Goal: Entertainment & Leisure: Consume media (video, audio)

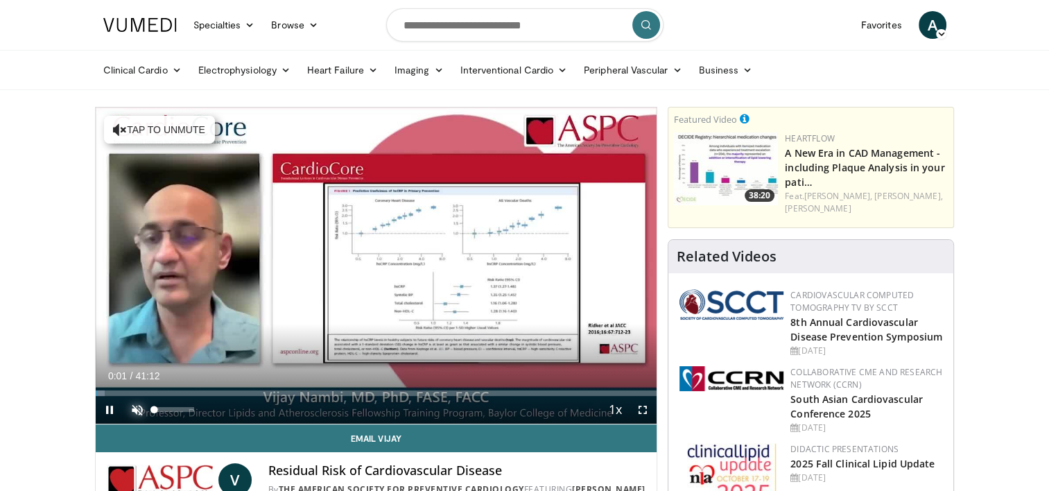
click at [137, 405] on span "Video Player" at bounding box center [137, 410] width 28 height 28
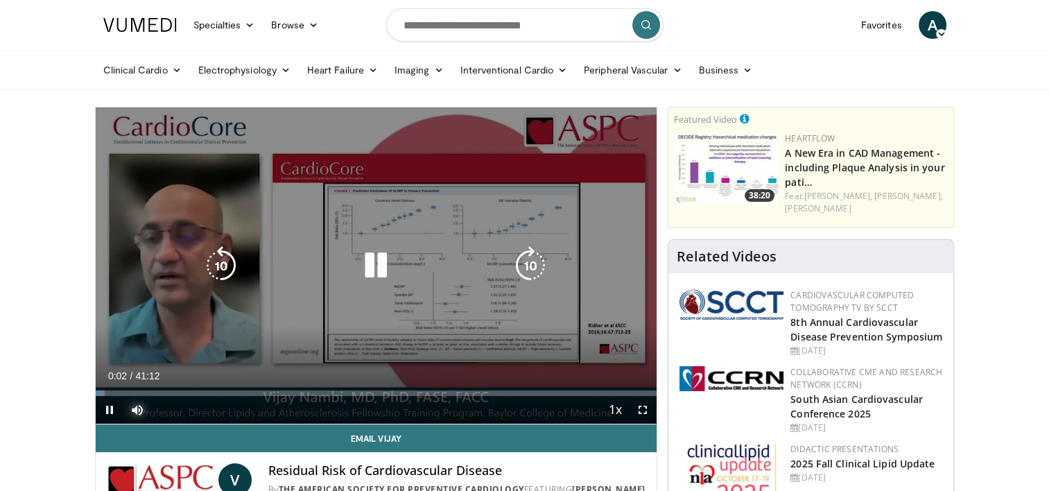
scroll to position [139, 0]
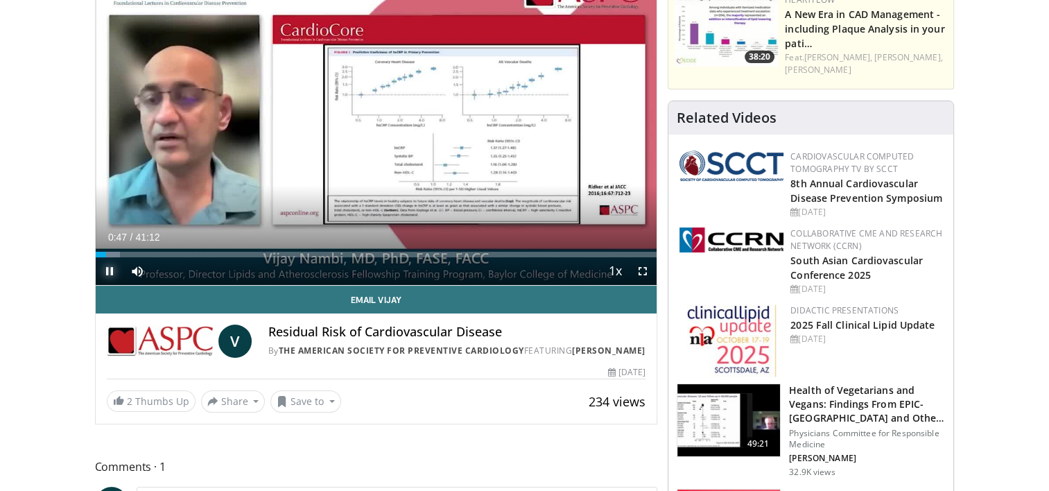
click at [109, 269] on span "Video Player" at bounding box center [110, 271] width 28 height 28
